Goal: Information Seeking & Learning: Learn about a topic

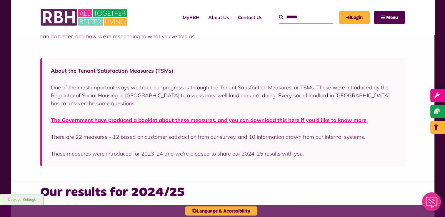
scroll to position [235, 0]
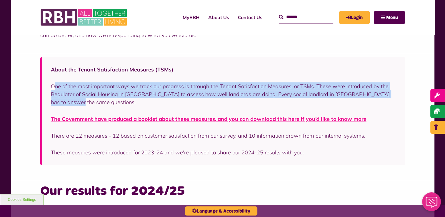
drag, startPoint x: 86, startPoint y: 102, endPoint x: 53, endPoint y: 87, distance: 36.9
click at [53, 87] on p "One of the most important ways we track our progress is through the Tenant Sati…" at bounding box center [223, 94] width 345 height 24
drag, startPoint x: 52, startPoint y: 85, endPoint x: 75, endPoint y: 100, distance: 28.1
click at [75, 100] on p "One of the most important ways we track our progress is through the Tenant Sati…" at bounding box center [223, 94] width 345 height 24
copy p "One of the most important ways we track our progress is through the Tenant Sati…"
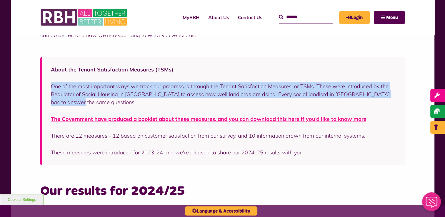
click at [211, 144] on div "About the Tenant Satisfaction Measures (TSMs) One of the most important ways we…" at bounding box center [223, 111] width 345 height 91
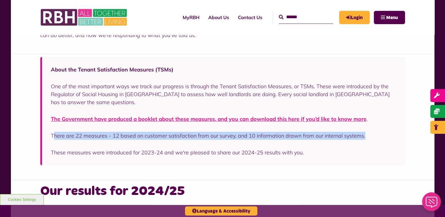
drag, startPoint x: 364, startPoint y: 135, endPoint x: 53, endPoint y: 135, distance: 311.0
click at [53, 135] on p "There are 22 measures - 12 based on customer satisfaction from our survey, and …" at bounding box center [223, 136] width 345 height 8
drag, startPoint x: 53, startPoint y: 135, endPoint x: 370, endPoint y: 138, distance: 316.9
click at [370, 138] on p "There are 22 measures - 12 based on customer satisfaction from our survey, and …" at bounding box center [223, 136] width 345 height 8
copy p "There are 22 measures - 12 based on customer satisfaction from our survey, and …"
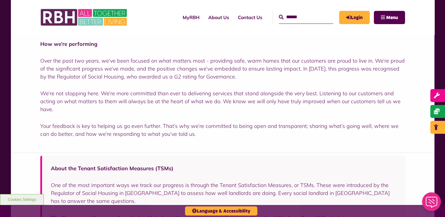
scroll to position [141, 0]
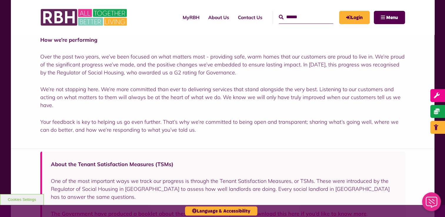
drag, startPoint x: 39, startPoint y: 55, endPoint x: 287, endPoint y: 75, distance: 248.8
click at [287, 75] on div "How we’re performing Over the past two years, we’ve been focused on what matter…" at bounding box center [223, 80] width 424 height 136
copy p "Over the past two years, we’ve been focused on what matters most - providing sa…"
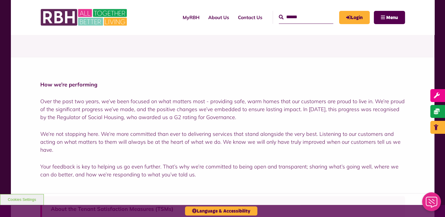
scroll to position [82, 0]
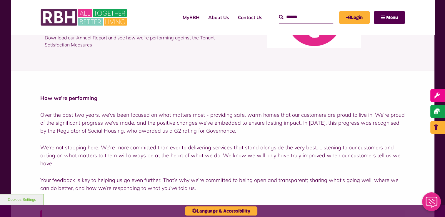
click at [269, 135] on div "How we’re performing Over the past two years, we’ve been focused on what matter…" at bounding box center [222, 143] width 365 height 98
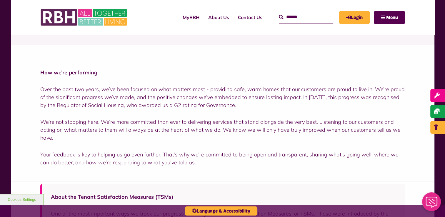
scroll to position [141, 0]
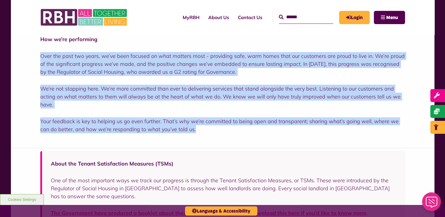
drag, startPoint x: 41, startPoint y: 56, endPoint x: 259, endPoint y: 128, distance: 229.5
click at [259, 128] on div "How we’re performing Over the past two years, we’ve been focused on what matter…" at bounding box center [222, 84] width 365 height 98
copy div "Over the past two years, we’ve been focused on what matters most - providing sa…"
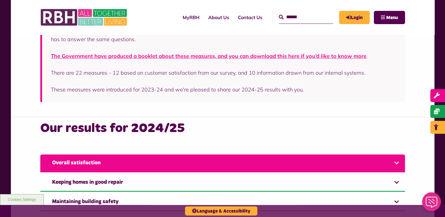
scroll to position [347, 0]
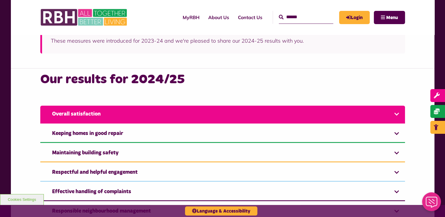
click at [157, 116] on link "Overall satisfaction" at bounding box center [222, 115] width 365 height 18
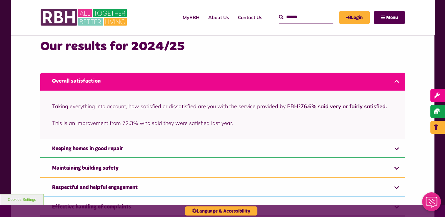
scroll to position [406, 0]
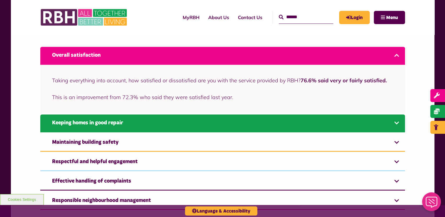
click at [147, 125] on link "Keeping homes in good repair" at bounding box center [222, 123] width 365 height 18
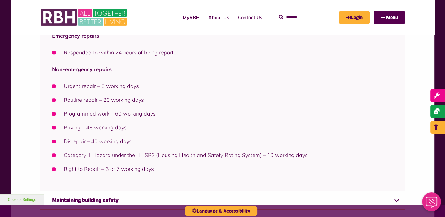
scroll to position [766, 0]
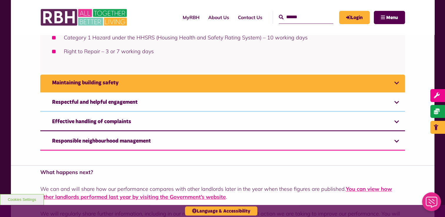
click at [134, 88] on link "Maintaining building safety" at bounding box center [222, 83] width 365 height 18
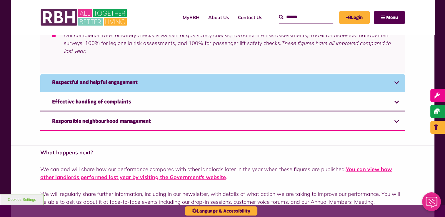
click at [128, 76] on link "Respectful and helpful engagement" at bounding box center [222, 83] width 365 height 18
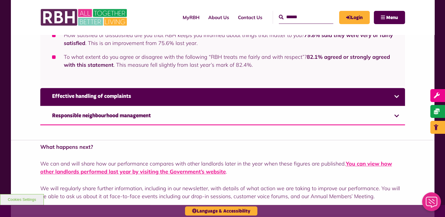
click at [124, 95] on link "Effective handling of complaints" at bounding box center [222, 97] width 365 height 18
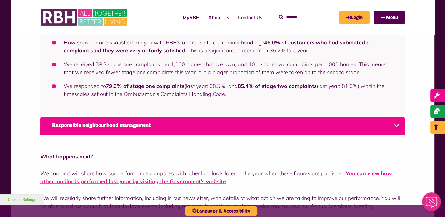
scroll to position [530, 0]
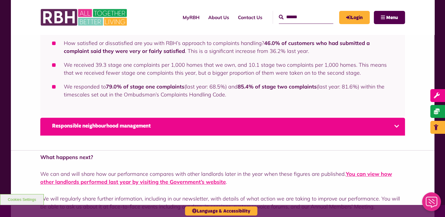
click at [126, 124] on link "Responsible neighbourhood management" at bounding box center [222, 127] width 365 height 18
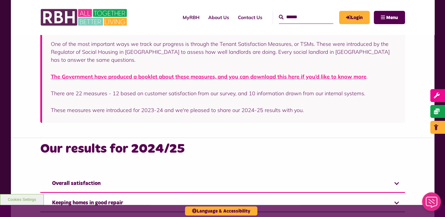
scroll to position [196, 0]
